Goal: Information Seeking & Learning: Find specific page/section

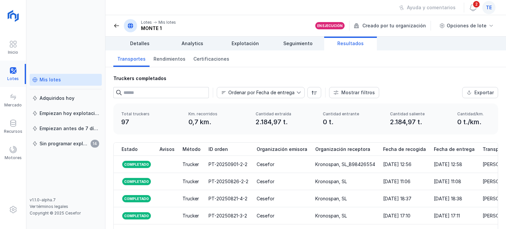
scroll to position [0, 9]
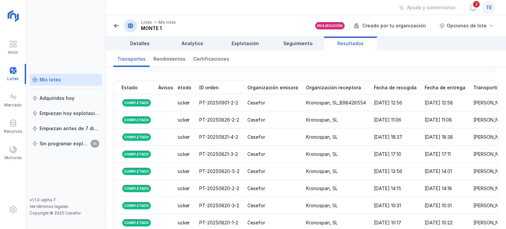
click at [489, 11] on div "te" at bounding box center [488, 7] width 13 height 13
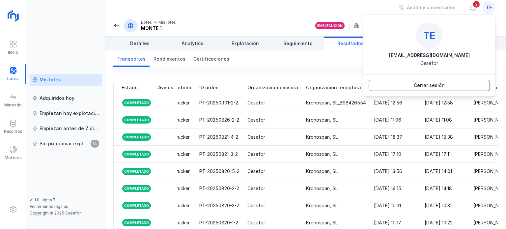
click at [440, 84] on div "Cerrar sesión" at bounding box center [429, 85] width 31 height 7
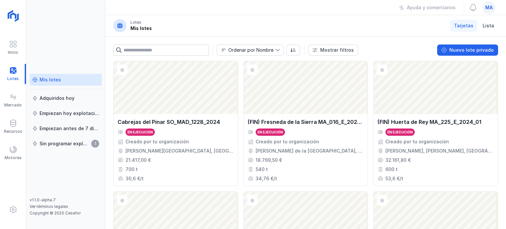
click at [65, 80] on div "Mis lotes" at bounding box center [65, 79] width 67 height 7
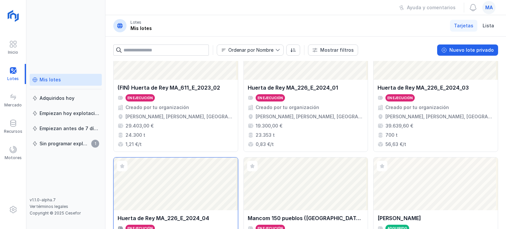
scroll to position [165, 0]
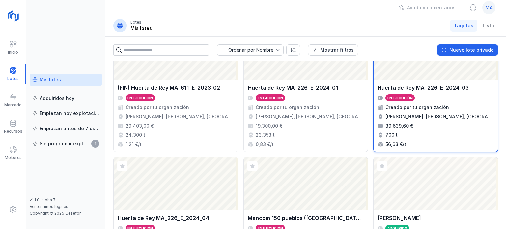
click at [453, 94] on div "En ejecución" at bounding box center [435, 97] width 116 height 7
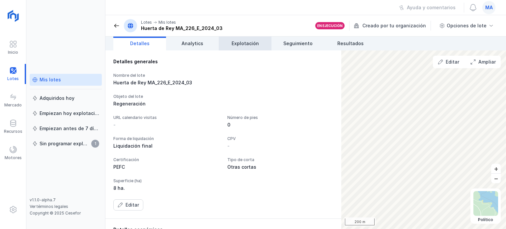
click at [253, 43] on span "Explotación" at bounding box center [244, 43] width 27 height 7
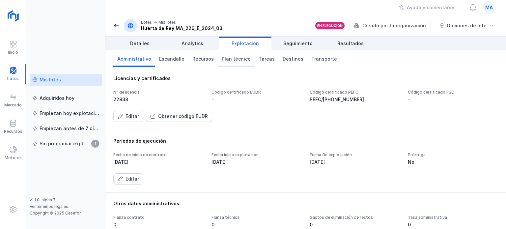
click at [238, 60] on span "Plan técnico" at bounding box center [236, 59] width 29 height 7
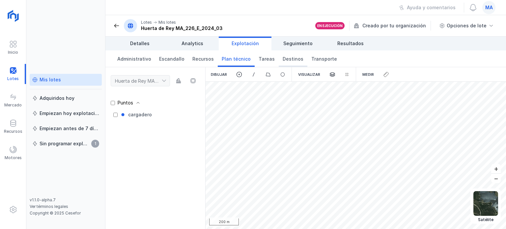
click at [287, 59] on span "Destinos" at bounding box center [292, 59] width 21 height 7
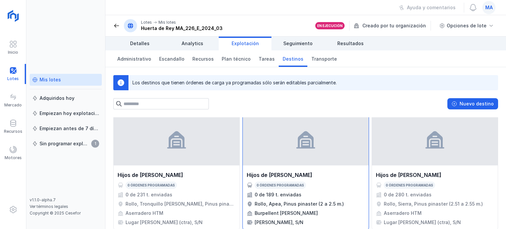
scroll to position [13, 0]
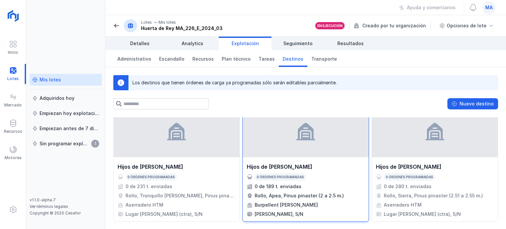
click at [262, 148] on div at bounding box center [306, 130] width 126 height 53
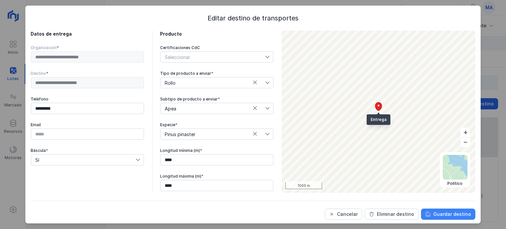
click at [438, 213] on div "Guardar destino" at bounding box center [452, 214] width 38 height 7
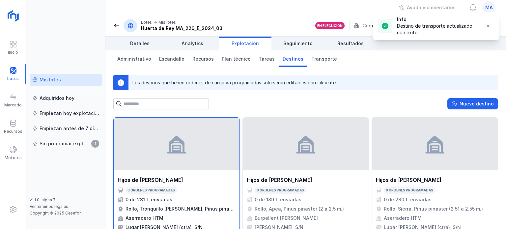
click at [195, 152] on div at bounding box center [177, 144] width 126 height 53
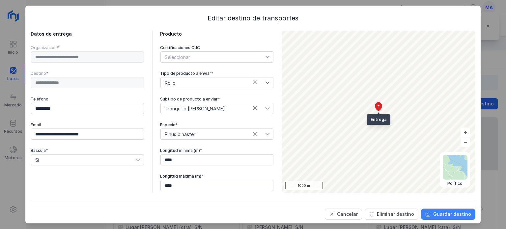
click at [451, 214] on div "Guardar destino" at bounding box center [452, 214] width 38 height 7
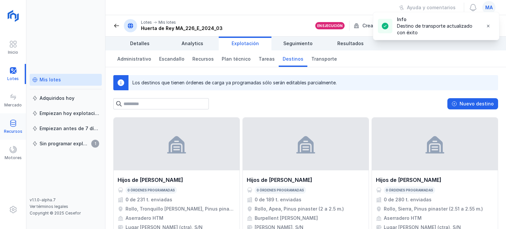
click at [13, 125] on span at bounding box center [13, 123] width 8 height 8
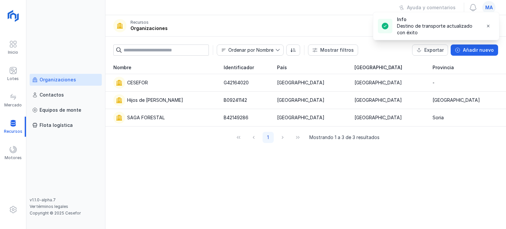
click at [60, 81] on div "Organizaciones" at bounding box center [58, 79] width 37 height 7
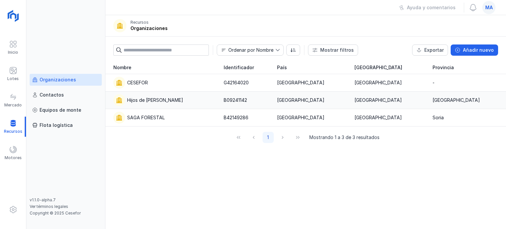
click at [173, 102] on div "Hijos de Tomas Martín S.L." at bounding box center [155, 100] width 56 height 7
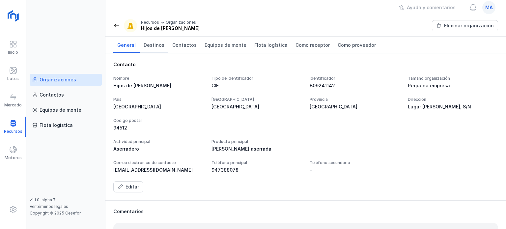
click at [151, 46] on span "Destinos" at bounding box center [154, 45] width 21 height 7
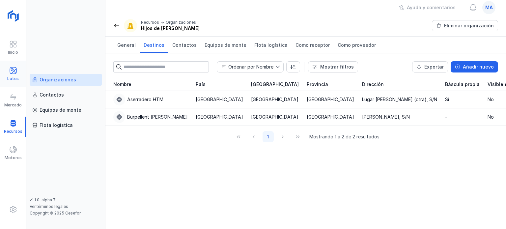
click at [17, 77] on div "Lotes" at bounding box center [13, 78] width 12 height 5
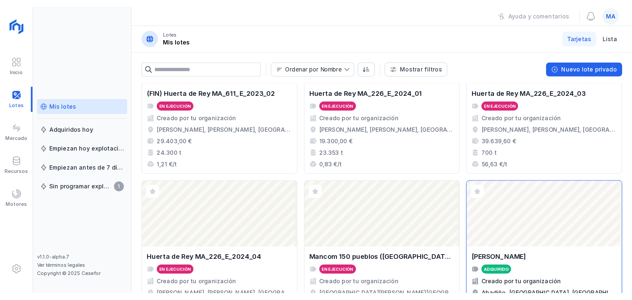
scroll to position [148, 0]
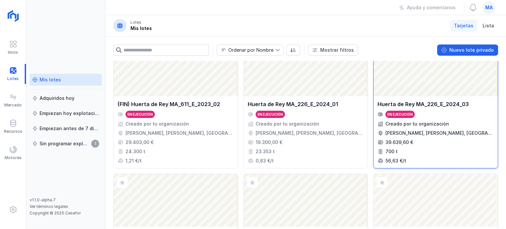
click at [441, 117] on div "En ejecución" at bounding box center [435, 114] width 116 height 7
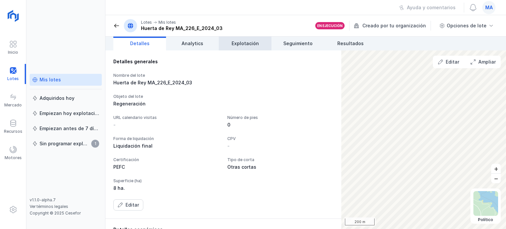
click at [244, 47] on link "Explotación" at bounding box center [245, 44] width 53 height 14
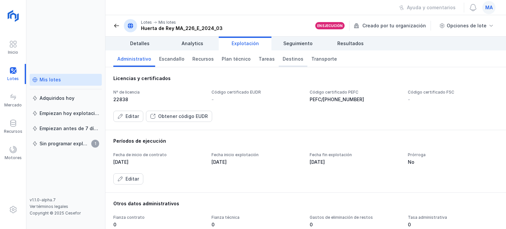
click at [282, 59] on span "Destinos" at bounding box center [292, 59] width 21 height 7
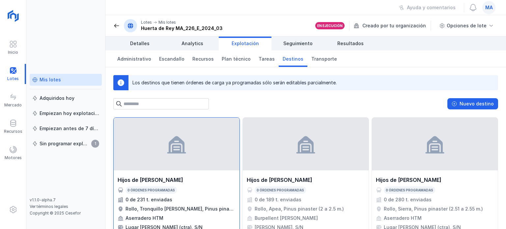
click at [205, 172] on div "Hijos de Tomas Martín S.L. 0 órdenes programadas 0 de 231 t. enviadas Rollo, Tr…" at bounding box center [177, 203] width 126 height 63
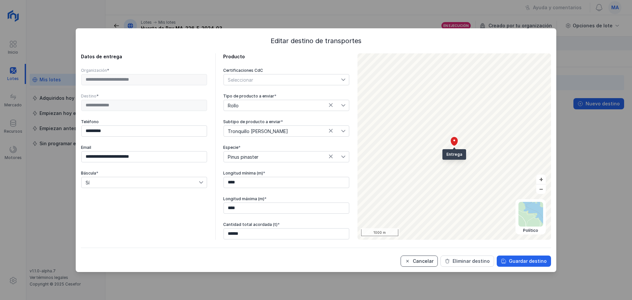
click at [429, 228] on div "Cancelar" at bounding box center [423, 261] width 21 height 7
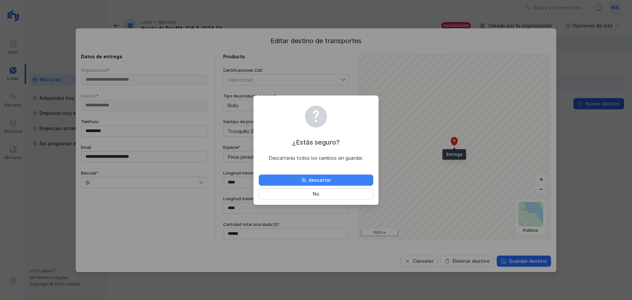
click at [327, 181] on div "Sí, descartar" at bounding box center [316, 180] width 29 height 7
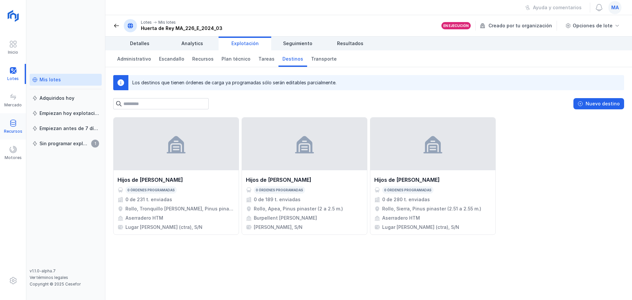
click at [18, 123] on div "Recursos" at bounding box center [13, 127] width 26 height 20
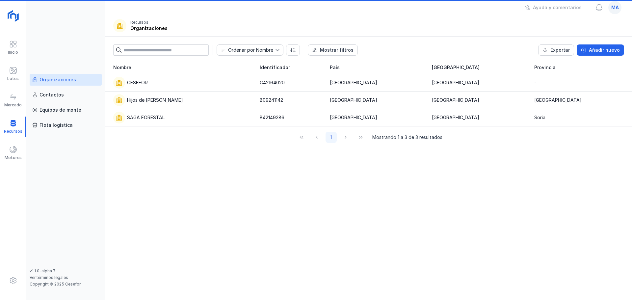
click at [51, 81] on div "Organizaciones" at bounding box center [58, 79] width 37 height 7
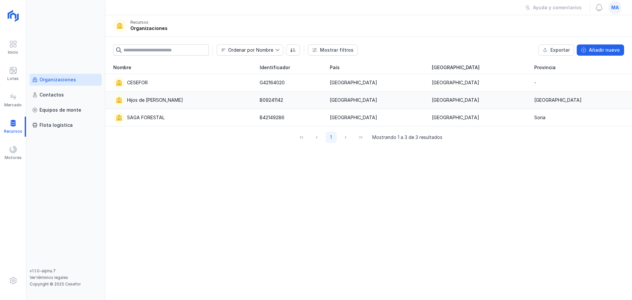
click at [161, 100] on div "Hijos de Tomas Martín S.L." at bounding box center [155, 100] width 56 height 7
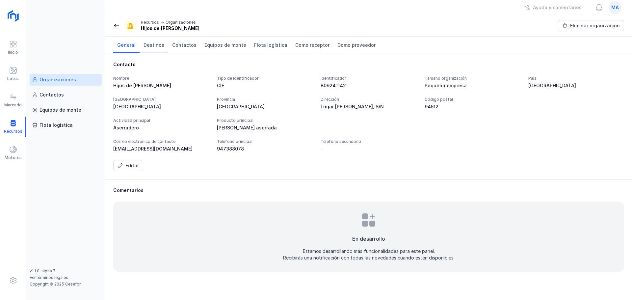
click at [157, 46] on span "Destinos" at bounding box center [154, 45] width 21 height 7
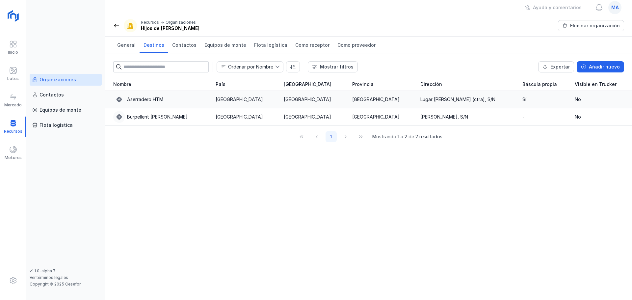
click at [184, 99] on div "Aserradero HTM" at bounding box center [160, 100] width 94 height 12
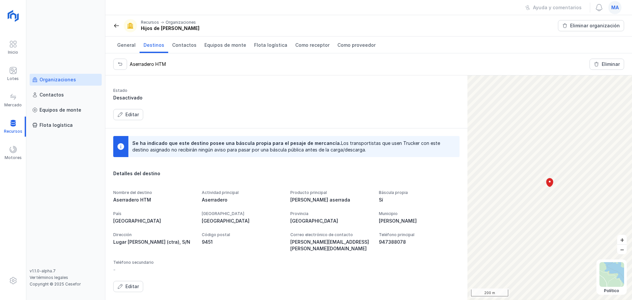
scroll to position [64, 0]
click at [58, 82] on div "Organizaciones" at bounding box center [58, 79] width 37 height 7
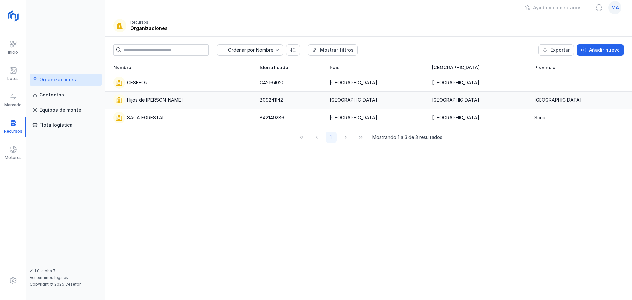
click at [158, 100] on div "Hijos de Tomas Martín S.L." at bounding box center [155, 100] width 56 height 7
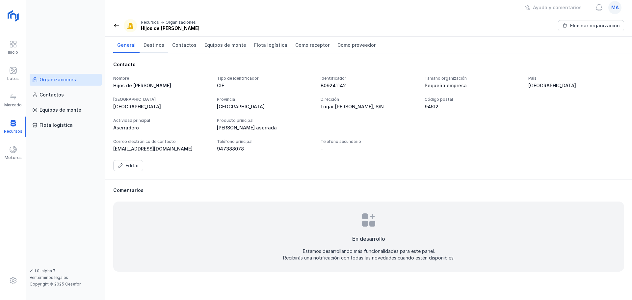
click at [150, 44] on span "Destinos" at bounding box center [154, 45] width 21 height 7
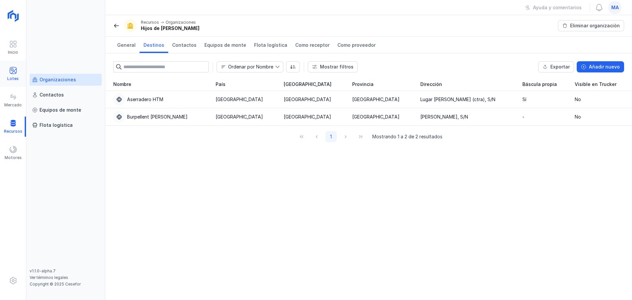
click at [12, 74] on div at bounding box center [13, 72] width 8 height 10
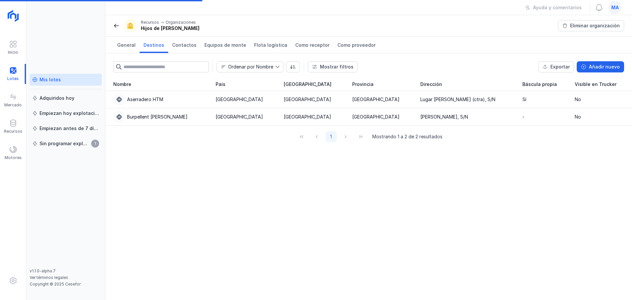
click at [55, 79] on div "Mis lotes" at bounding box center [50, 79] width 21 height 7
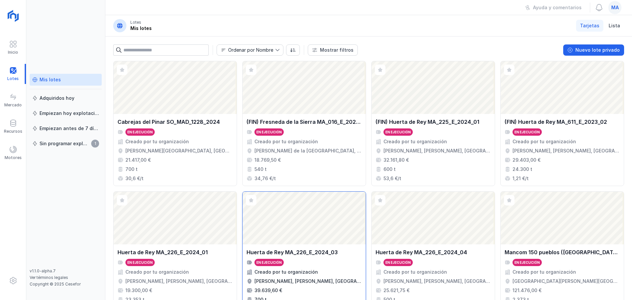
click at [325, 228] on div "Abrir lote" at bounding box center [304, 218] width 123 height 53
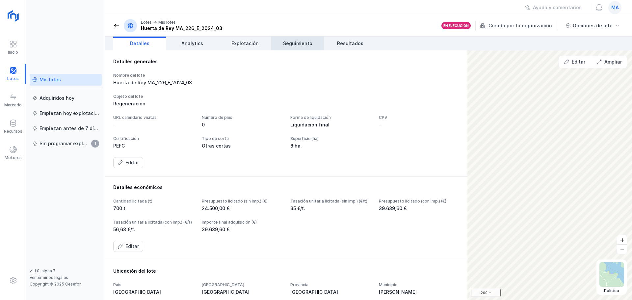
click at [299, 46] on span "Seguimiento" at bounding box center [297, 43] width 29 height 7
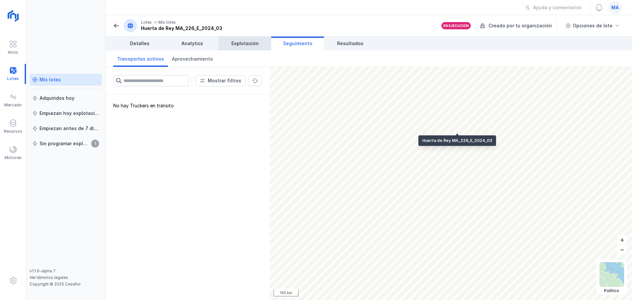
click at [245, 48] on link "Explotación" at bounding box center [245, 44] width 53 height 14
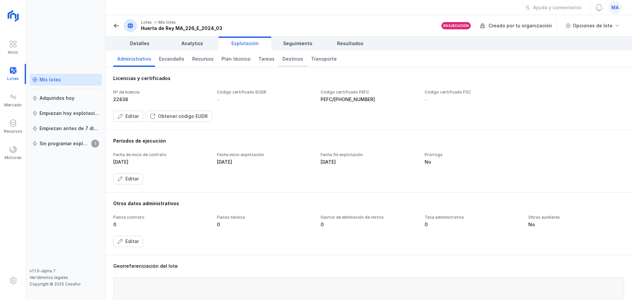
click at [282, 62] on span "Destinos" at bounding box center [292, 59] width 21 height 7
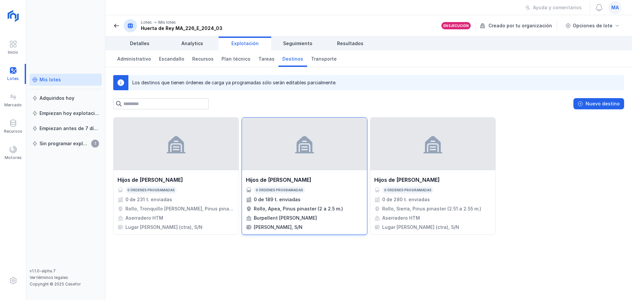
click at [337, 179] on div "Hijos de Tomas Martín S.L." at bounding box center [304, 180] width 117 height 8
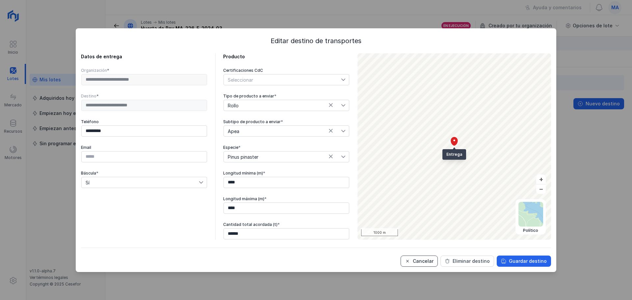
click at [429, 228] on div "Cancelar" at bounding box center [423, 261] width 21 height 7
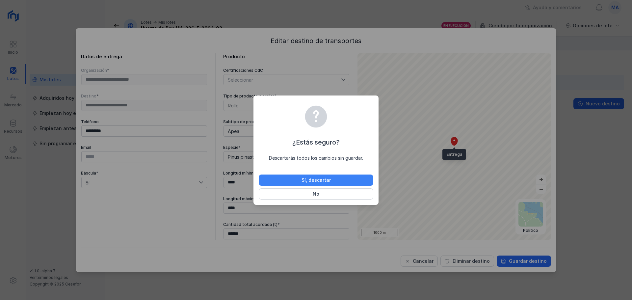
click at [303, 182] on div "Sí, descartar" at bounding box center [316, 180] width 29 height 7
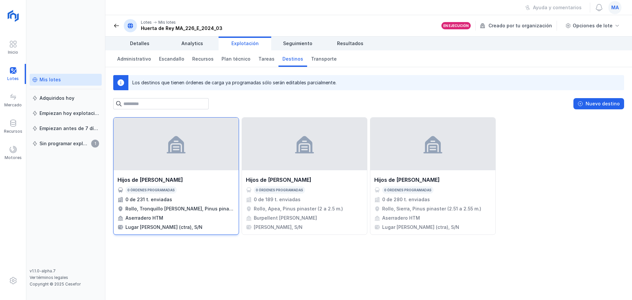
click at [164, 163] on div at bounding box center [176, 144] width 125 height 53
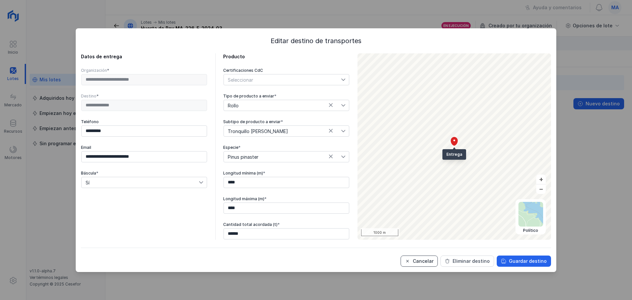
click at [428, 228] on div "Cancelar" at bounding box center [423, 261] width 21 height 7
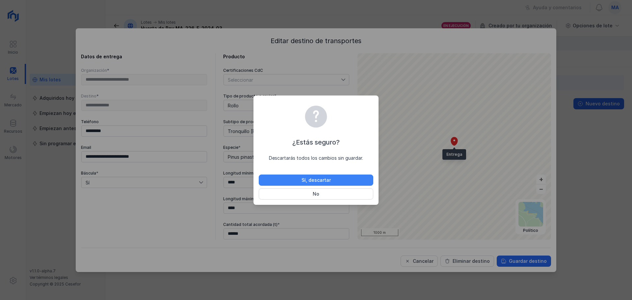
click at [364, 184] on button "Sí, descartar" at bounding box center [316, 179] width 115 height 11
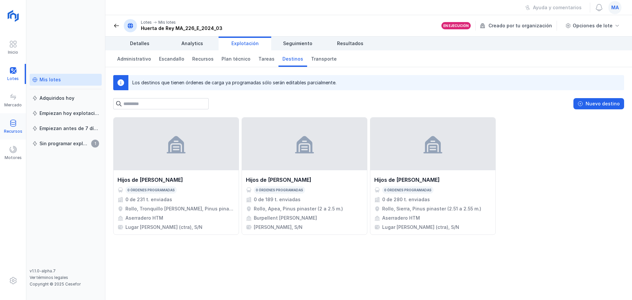
click at [14, 124] on span at bounding box center [13, 123] width 8 height 8
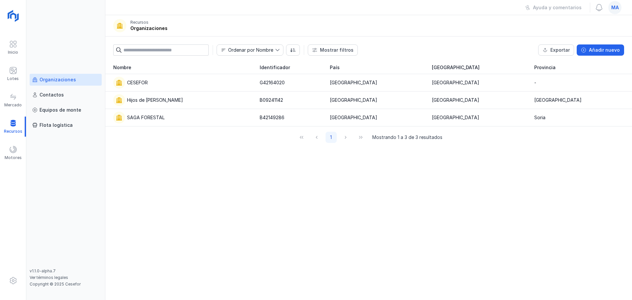
click at [68, 81] on div "Organizaciones" at bounding box center [58, 79] width 37 height 7
click at [144, 102] on div "Hijos de Tomas Martín S.L." at bounding box center [155, 100] width 56 height 7
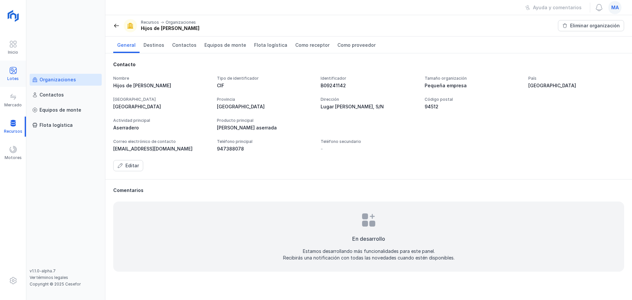
click at [13, 70] on span at bounding box center [13, 71] width 8 height 8
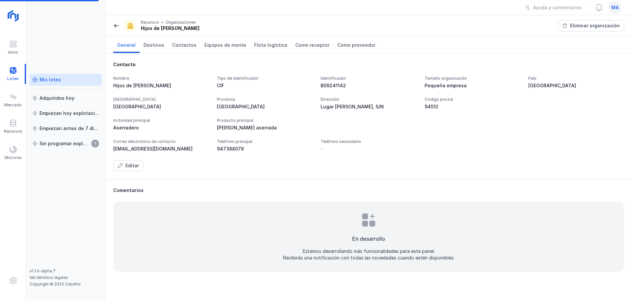
click at [53, 78] on div "Mis lotes" at bounding box center [50, 79] width 21 height 7
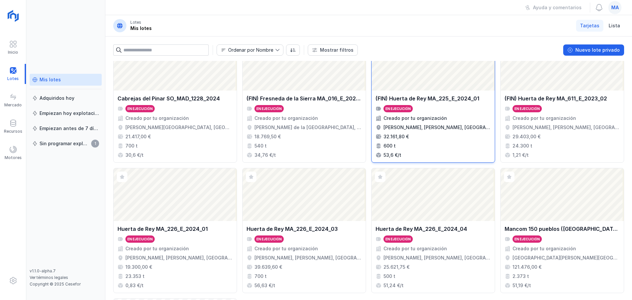
scroll to position [66, 0]
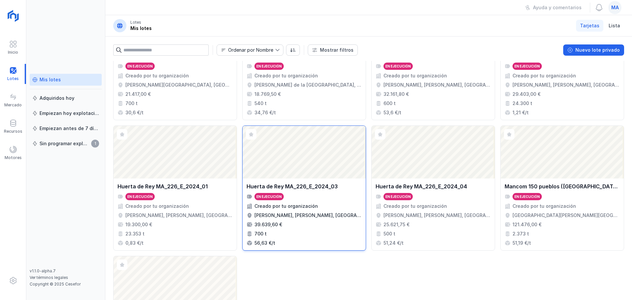
click at [317, 177] on div "Abrir lote" at bounding box center [304, 152] width 123 height 53
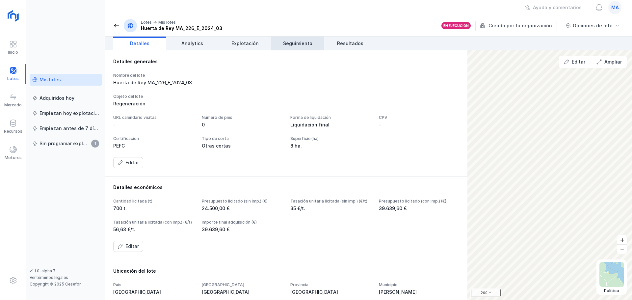
click at [313, 45] on link "Seguimiento" at bounding box center [297, 44] width 53 height 14
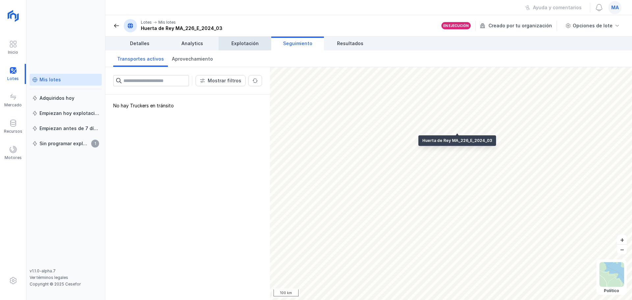
click at [239, 47] on link "Explotación" at bounding box center [245, 44] width 53 height 14
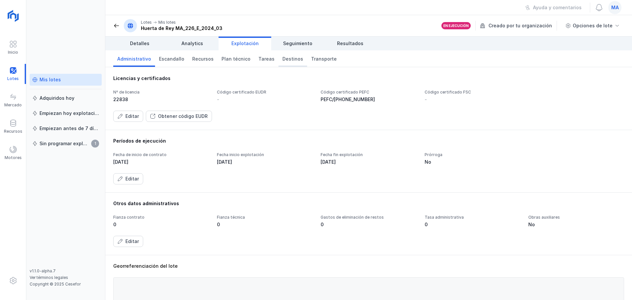
click at [282, 60] on span "Destinos" at bounding box center [292, 59] width 21 height 7
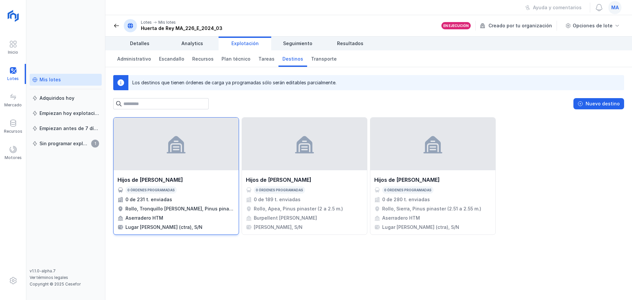
click at [213, 140] on div at bounding box center [176, 144] width 125 height 53
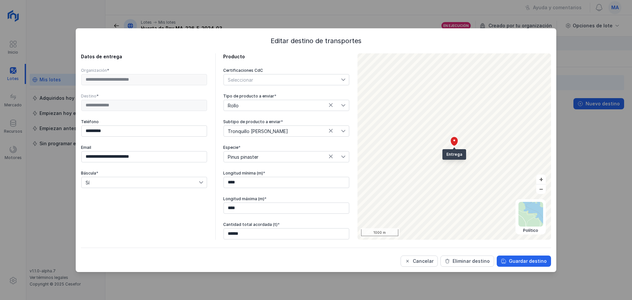
click at [36, 172] on div "**********" at bounding box center [316, 150] width 632 height 300
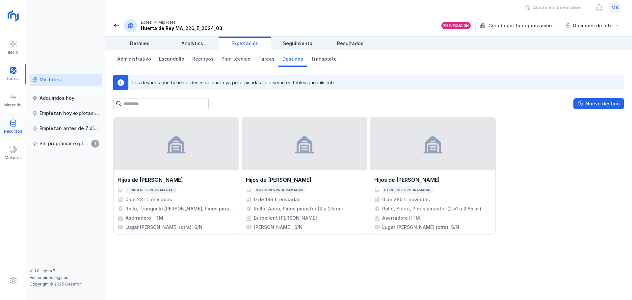
click at [14, 125] on span at bounding box center [13, 123] width 8 height 8
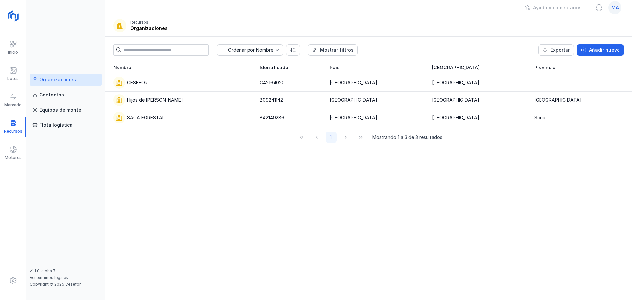
click at [66, 78] on div "Organizaciones" at bounding box center [58, 79] width 37 height 7
click at [159, 98] on div "Hijos de Tomas Martín S.L." at bounding box center [155, 100] width 56 height 7
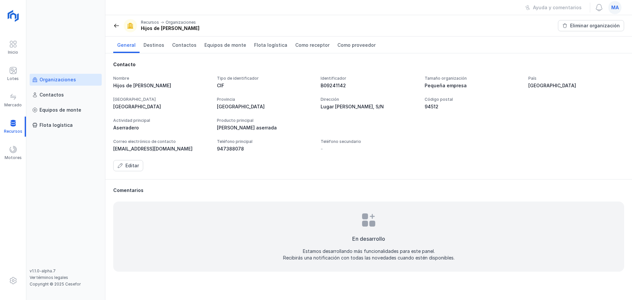
click at [63, 81] on div "Organizaciones" at bounding box center [58, 79] width 37 height 7
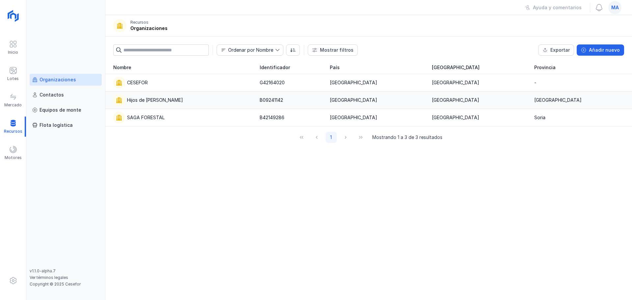
click at [165, 96] on div "Hijos de Tomas Martín S.L." at bounding box center [182, 100] width 139 height 12
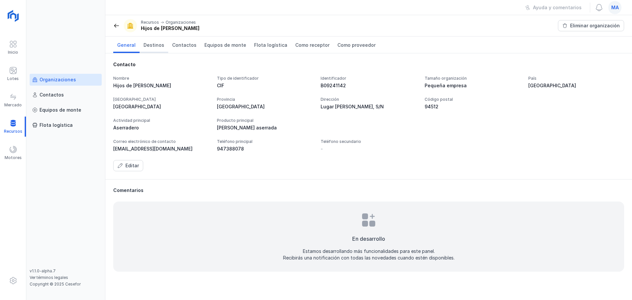
click at [152, 47] on span "Destinos" at bounding box center [154, 45] width 21 height 7
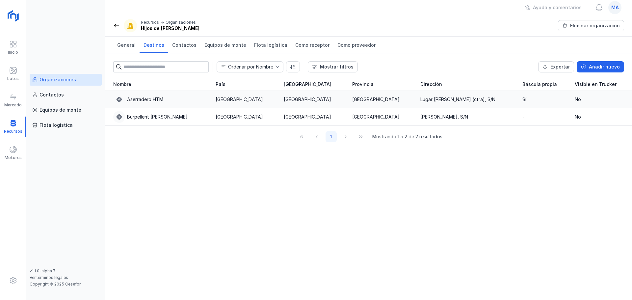
click at [155, 99] on div "Aserradero HTM" at bounding box center [145, 99] width 36 height 7
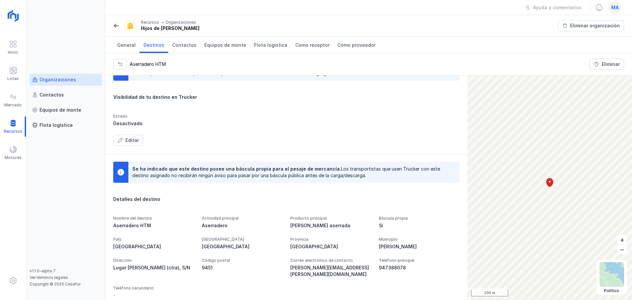
scroll to position [64, 0]
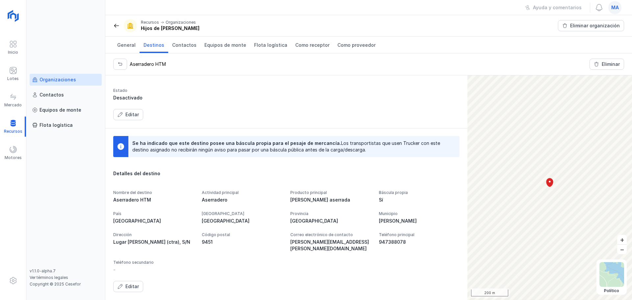
click at [505, 9] on span "ma" at bounding box center [615, 7] width 8 height 7
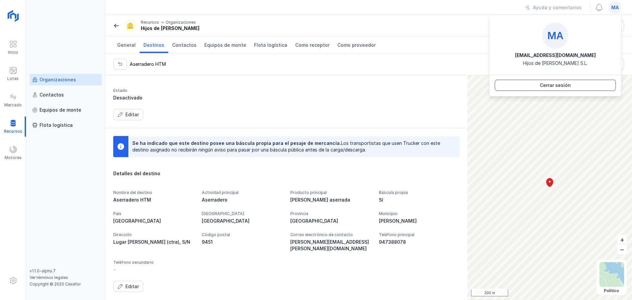
click at [505, 86] on div "Cerrar sesión" at bounding box center [555, 85] width 31 height 7
